Goal: Task Accomplishment & Management: Manage account settings

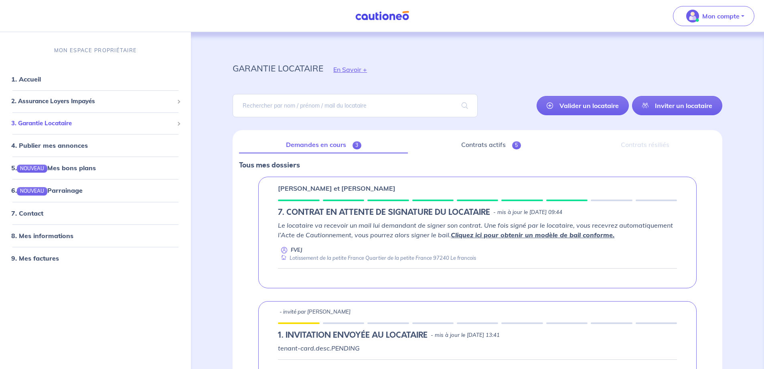
click at [57, 123] on span "3. Garantie Locataire" at bounding box center [92, 123] width 162 height 9
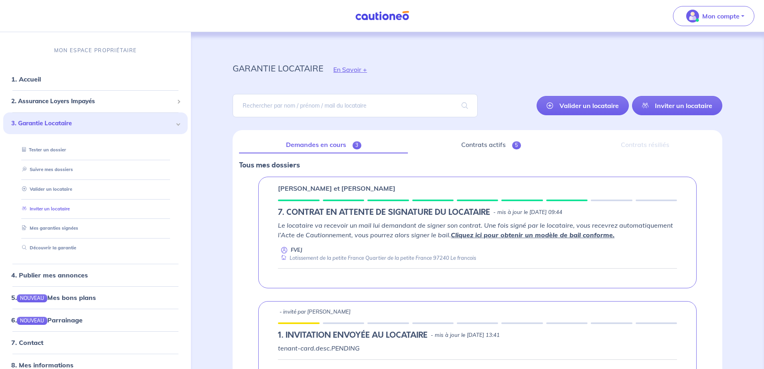
click at [55, 205] on link "Inviter un locataire" at bounding box center [44, 208] width 51 height 6
select select "FR"
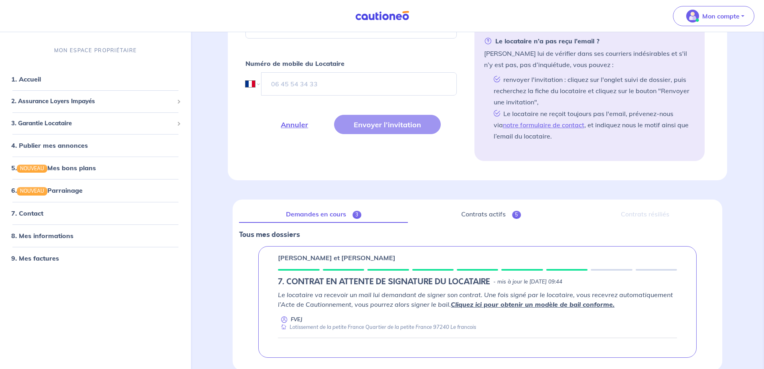
scroll to position [411, 0]
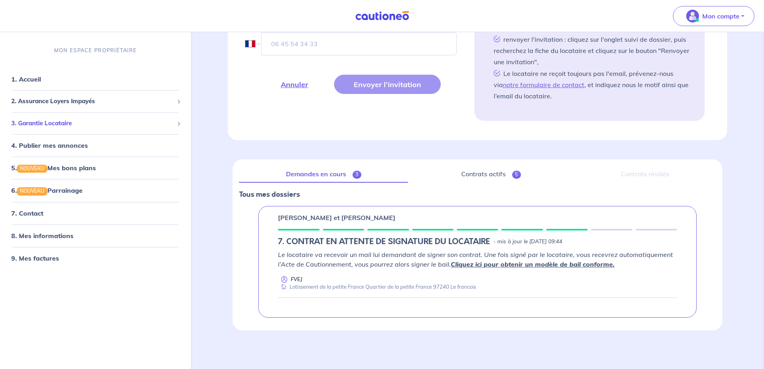
click at [80, 128] on div "3. Garantie Locataire" at bounding box center [95, 123] width 185 height 16
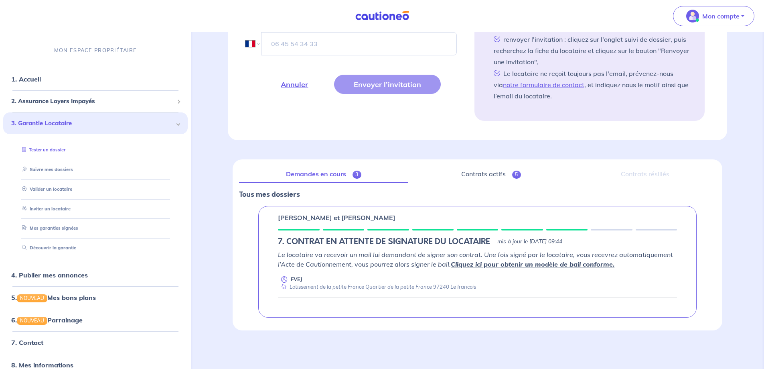
click at [49, 148] on link "Tester un dossier" at bounding box center [42, 150] width 47 height 6
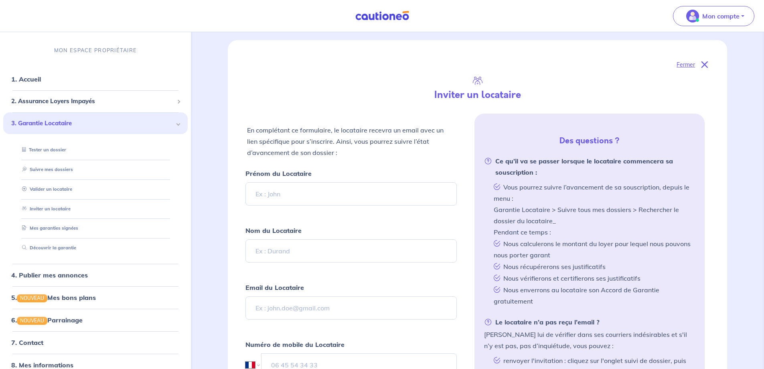
scroll to position [0, 0]
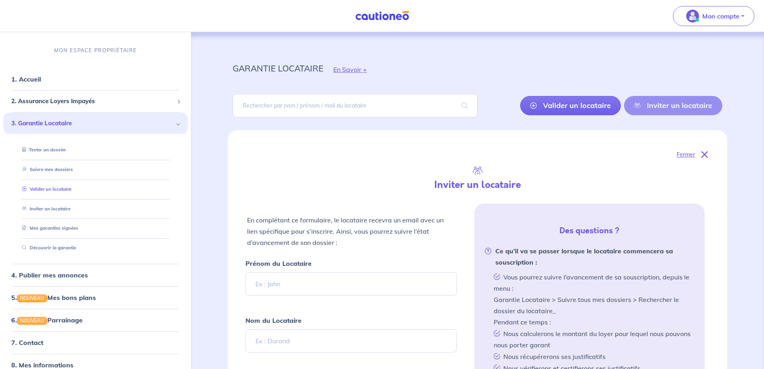
click at [42, 191] on link "Valider un locataire" at bounding box center [45, 189] width 53 height 6
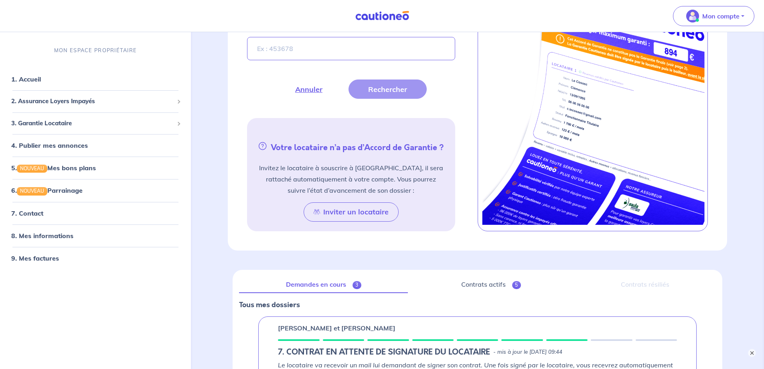
scroll to position [69, 0]
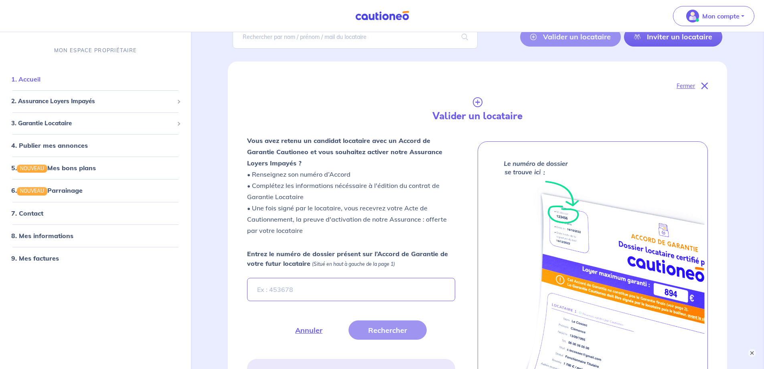
click at [34, 80] on link "1. Accueil" at bounding box center [25, 79] width 29 height 8
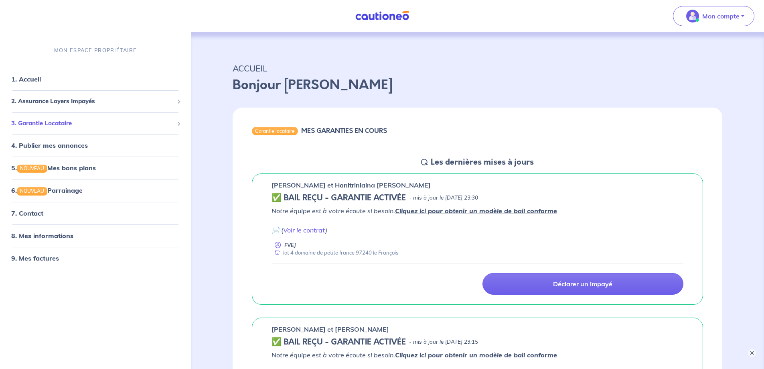
click at [65, 121] on span "3. Garantie Locataire" at bounding box center [92, 123] width 162 height 9
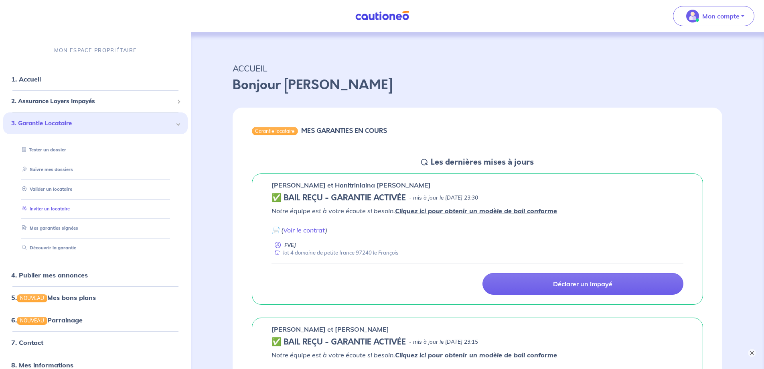
click at [63, 208] on link "Inviter un locataire" at bounding box center [44, 208] width 51 height 6
select select "FR"
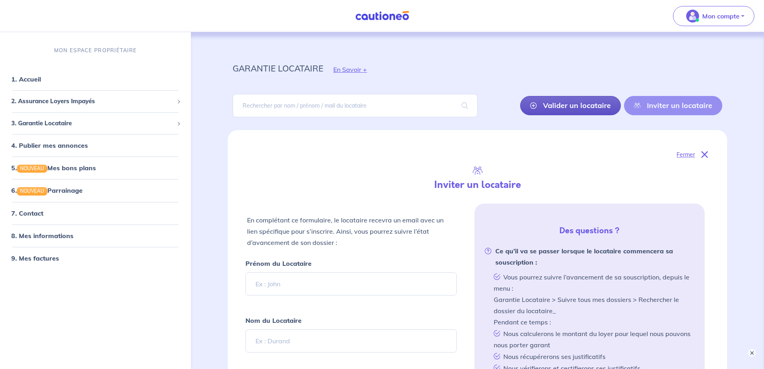
click at [586, 107] on link "Valider un locataire" at bounding box center [570, 105] width 101 height 19
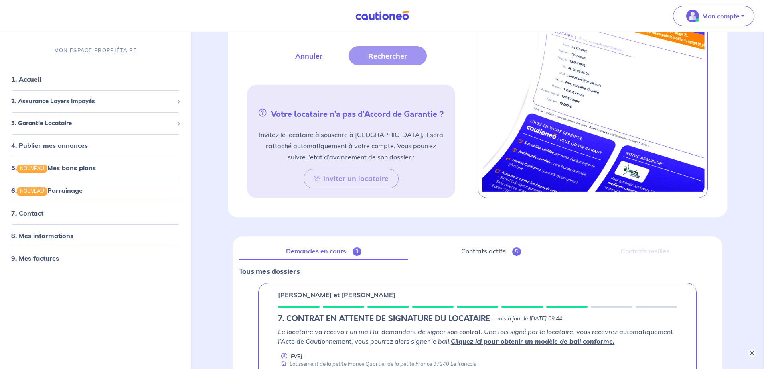
scroll to position [892, 0]
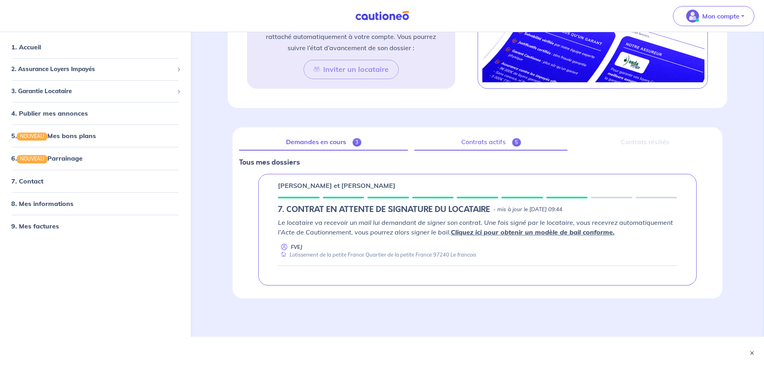
click at [469, 143] on link "Contrats actifs 5" at bounding box center [490, 142] width 153 height 17
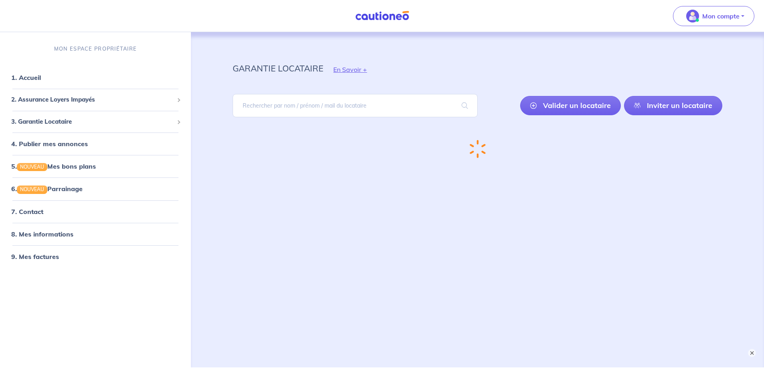
click at [298, 143] on div "Chargement..." at bounding box center [477, 148] width 528 height 31
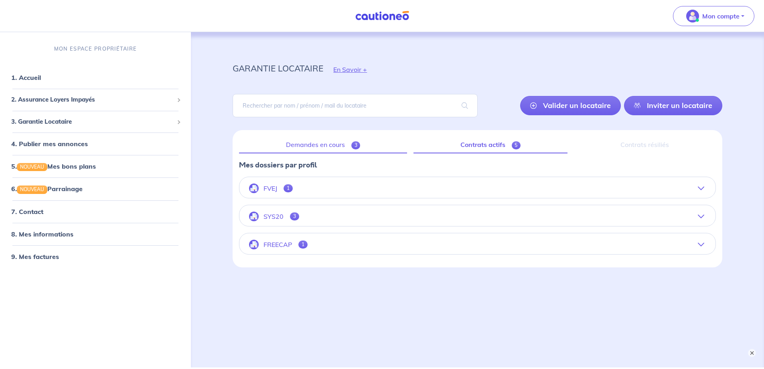
click at [306, 146] on link "Demandes en cours 3" at bounding box center [323, 144] width 168 height 17
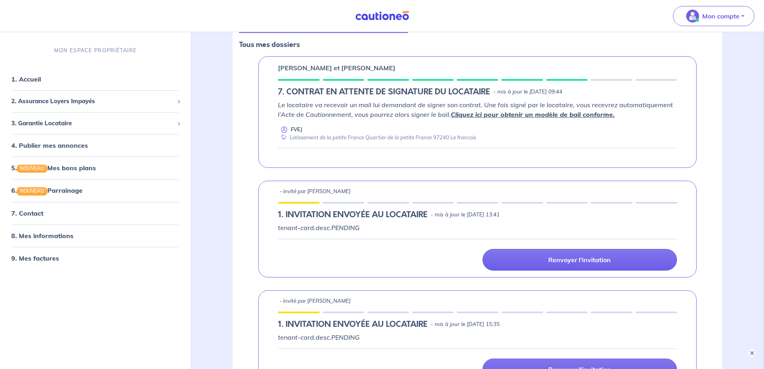
scroll to position [201, 0]
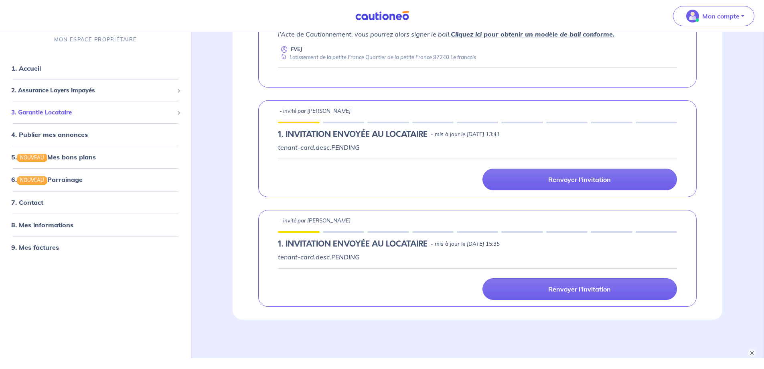
click at [66, 116] on span "3. Garantie Locataire" at bounding box center [92, 112] width 162 height 9
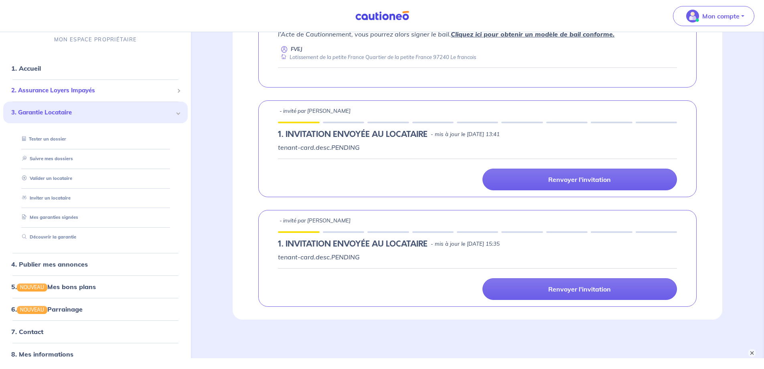
click at [69, 89] on span "2. Assurance Loyers Impayés" at bounding box center [92, 90] width 162 height 9
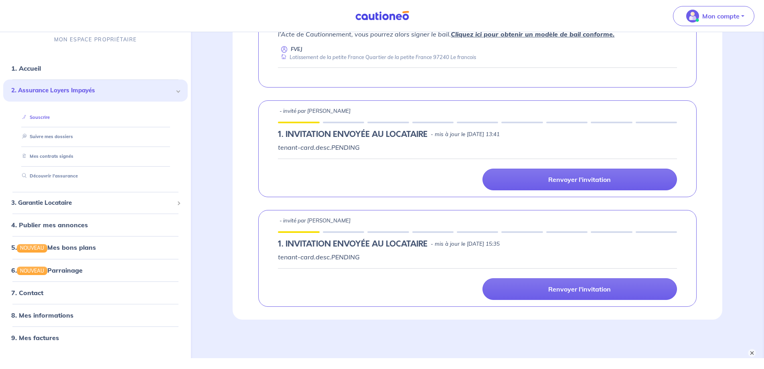
click at [44, 119] on link "Souscrire" at bounding box center [34, 117] width 31 height 6
click at [32, 66] on link "1. Accueil" at bounding box center [25, 68] width 29 height 8
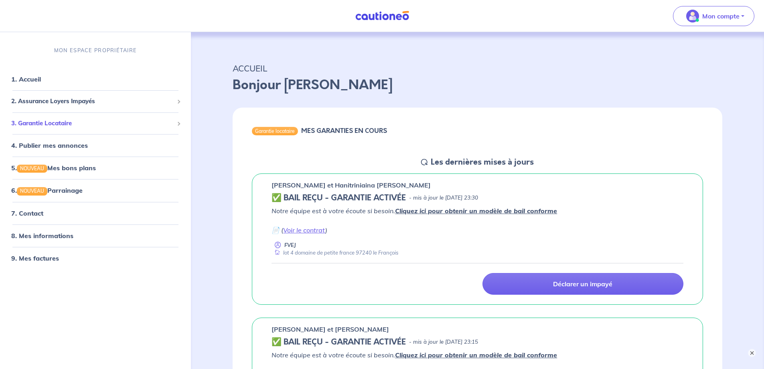
click at [73, 119] on span "3. Garantie Locataire" at bounding box center [92, 123] width 162 height 9
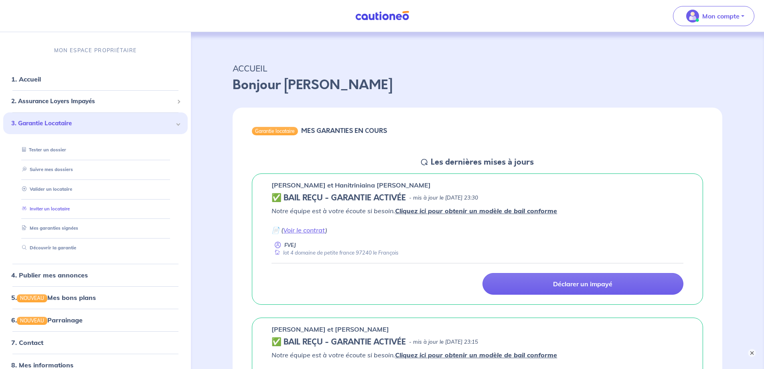
click at [42, 208] on link "Inviter un locataire" at bounding box center [44, 208] width 51 height 6
select select "FR"
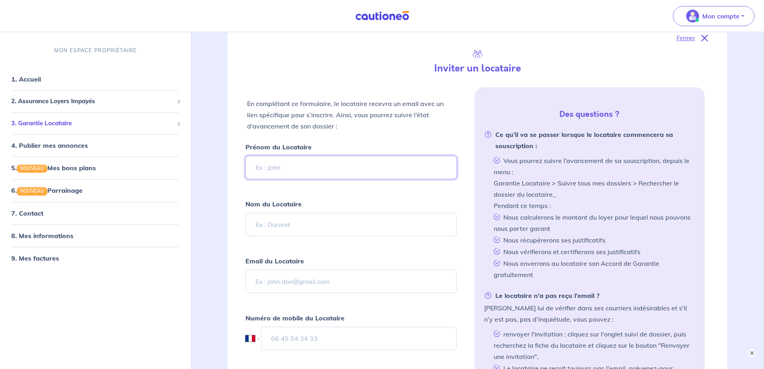
scroll to position [120, 0]
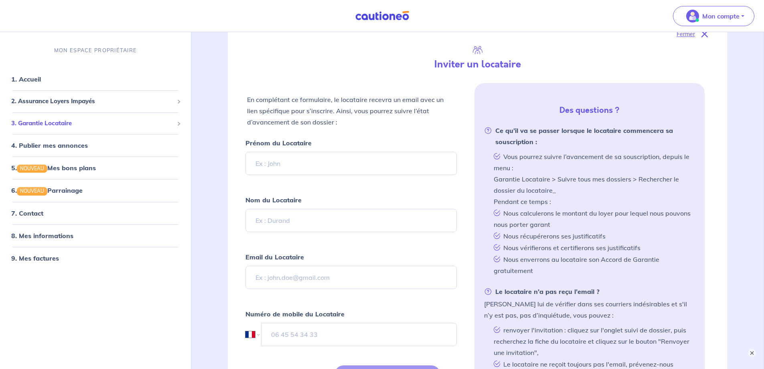
click at [68, 126] on span "3. Garantie Locataire" at bounding box center [92, 123] width 162 height 9
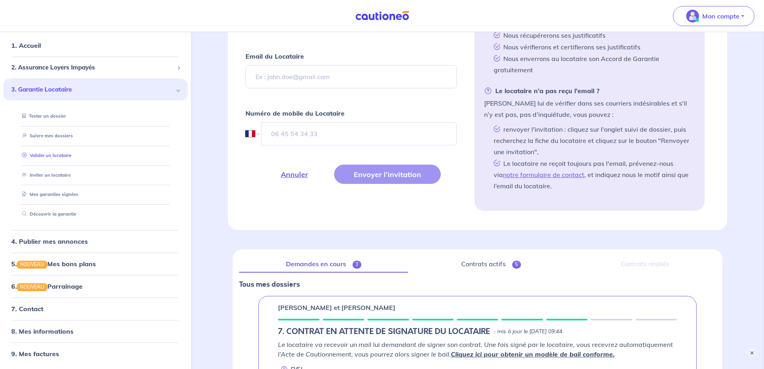
scroll to position [0, 0]
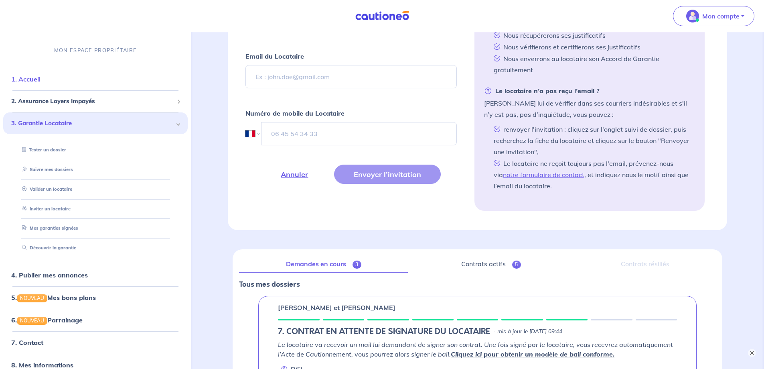
click at [41, 81] on link "1. Accueil" at bounding box center [25, 79] width 29 height 8
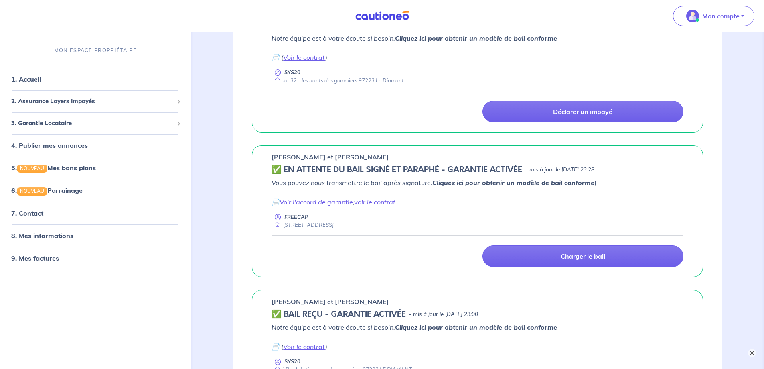
scroll to position [441, 0]
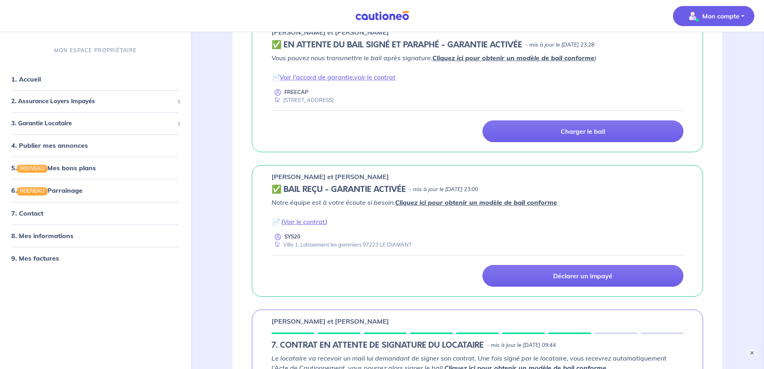
click at [740, 16] on button "Mon compte" at bounding box center [713, 16] width 81 height 20
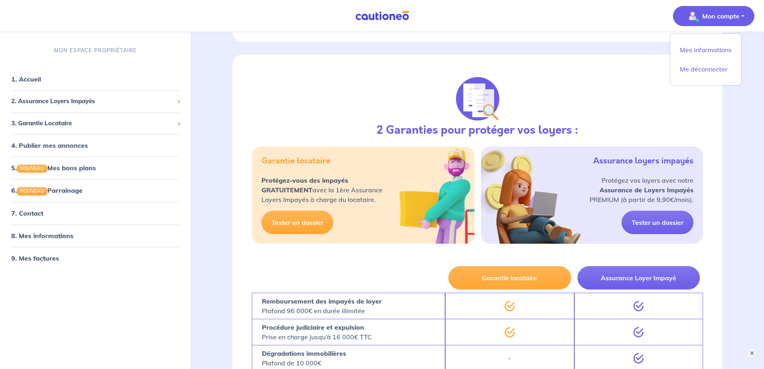
scroll to position [862, 0]
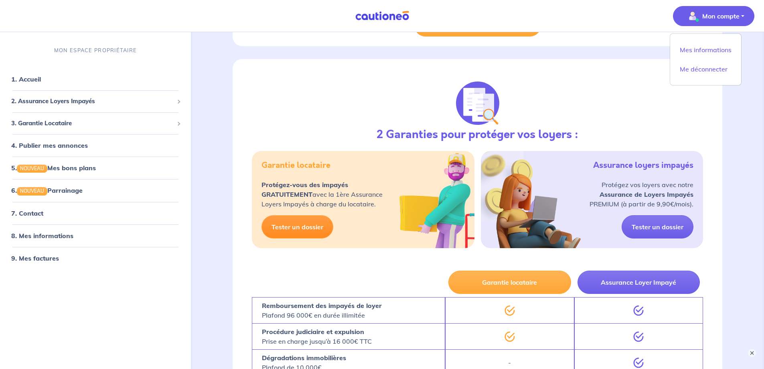
click at [304, 233] on link "Tester un dossier" at bounding box center [298, 226] width 72 height 23
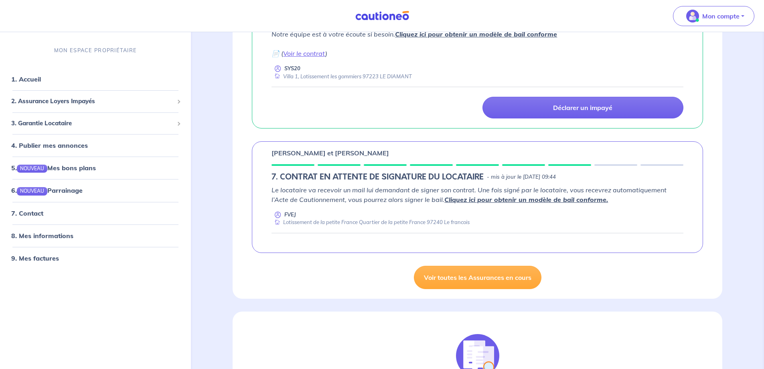
scroll to position [669, 0]
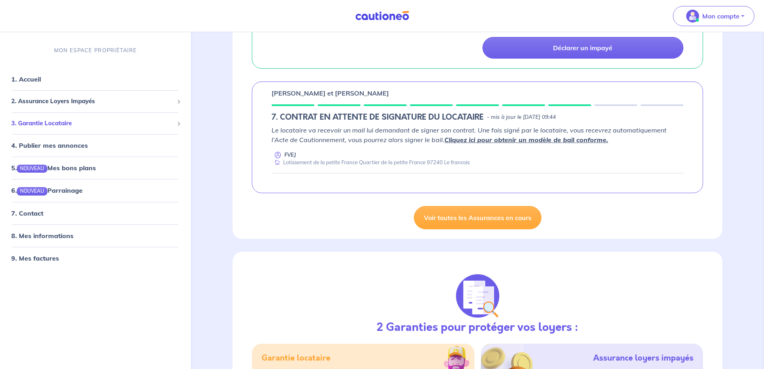
click at [56, 124] on span "3. Garantie Locataire" at bounding box center [92, 123] width 162 height 9
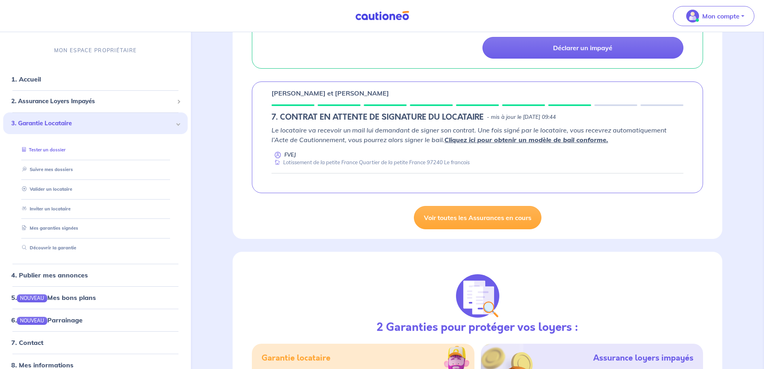
click at [41, 152] on link "Tester un dossier" at bounding box center [42, 150] width 47 height 6
click at [57, 190] on link "Valider un locataire" at bounding box center [45, 189] width 53 height 6
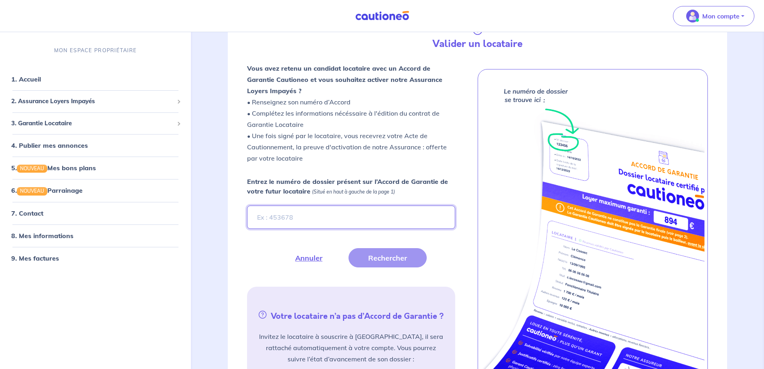
scroll to position [59, 0]
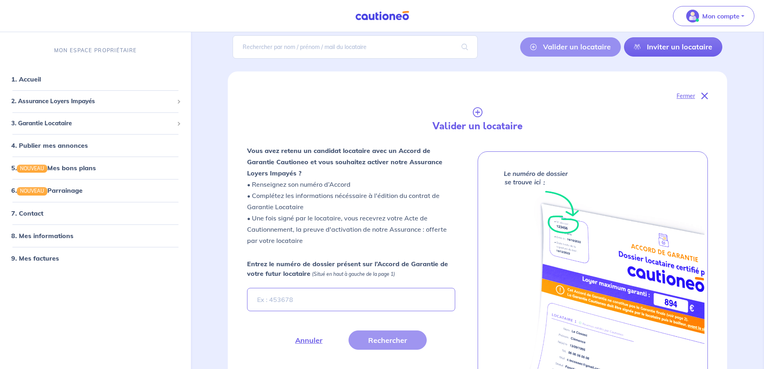
click at [556, 49] on div "Valider un locataire Inviter un locataire" at bounding box center [621, 46] width 202 height 19
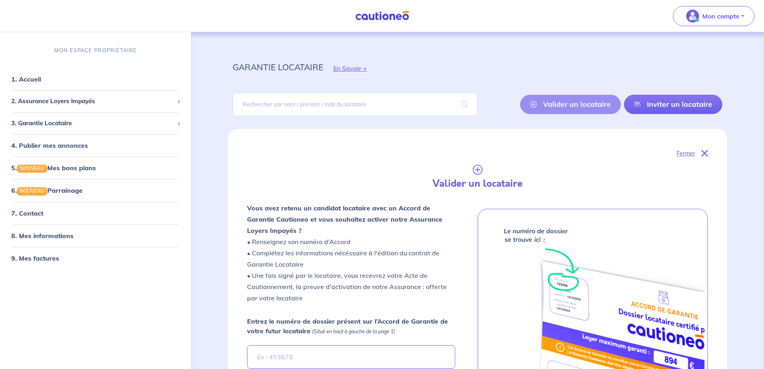
scroll to position [0, 0]
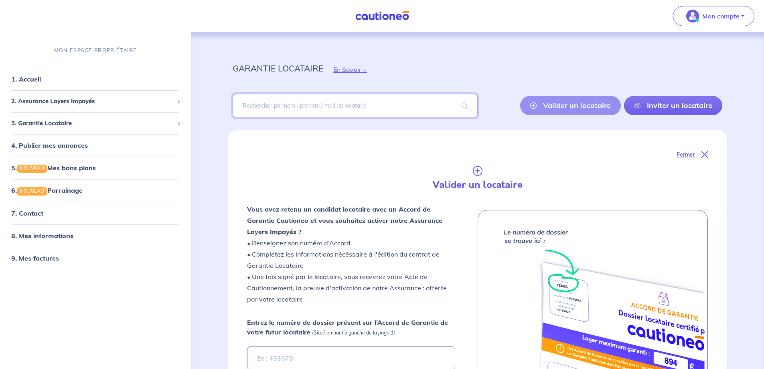
click at [290, 105] on input "search" at bounding box center [355, 105] width 245 height 23
type input "f"
type input "ecanvil"
click at [469, 103] on span at bounding box center [465, 105] width 26 height 22
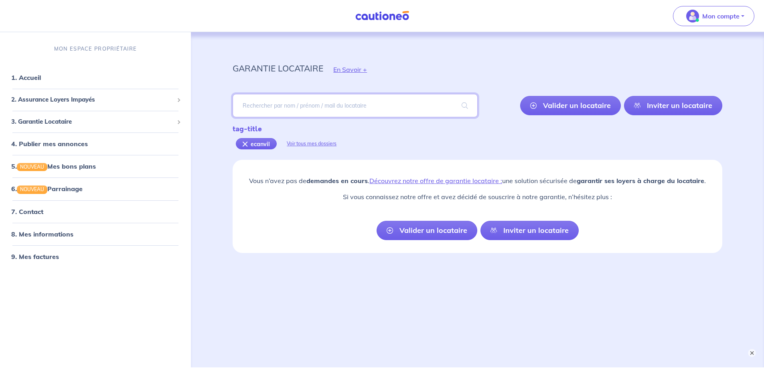
click at [281, 107] on input "search" at bounding box center [355, 105] width 245 height 23
click at [337, 114] on input "search" at bounding box center [355, 105] width 245 height 23
type input "fevriere"
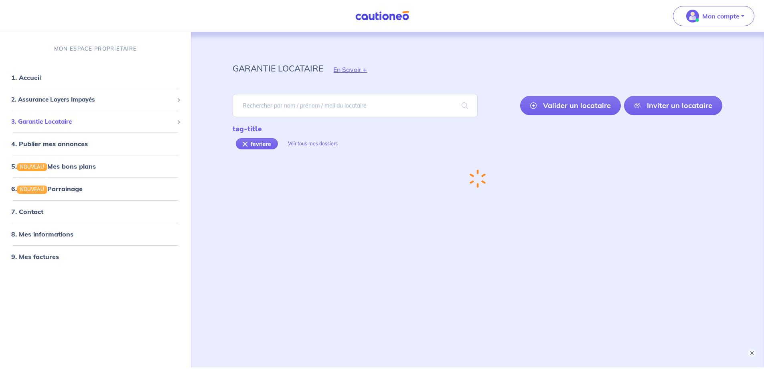
click at [53, 118] on span "3. Garantie Locataire" at bounding box center [92, 121] width 162 height 9
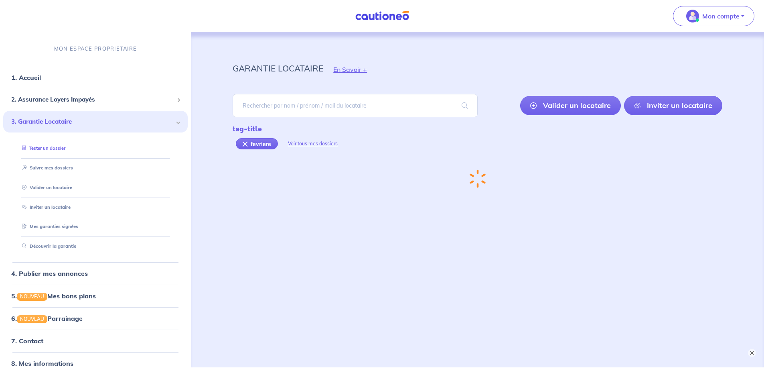
click at [50, 145] on link "Tester un dossier" at bounding box center [42, 148] width 47 height 6
click at [53, 145] on link "Tester un dossier" at bounding box center [42, 148] width 47 height 6
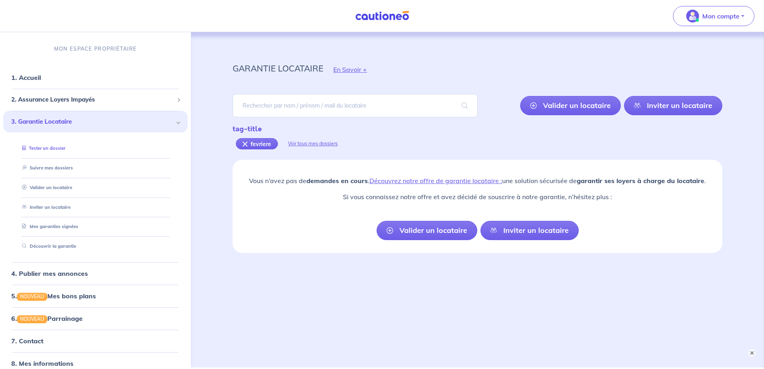
click at [61, 151] on link "Tester un dossier" at bounding box center [42, 148] width 47 height 6
